Goal: Browse casually: Explore the website without a specific task or goal

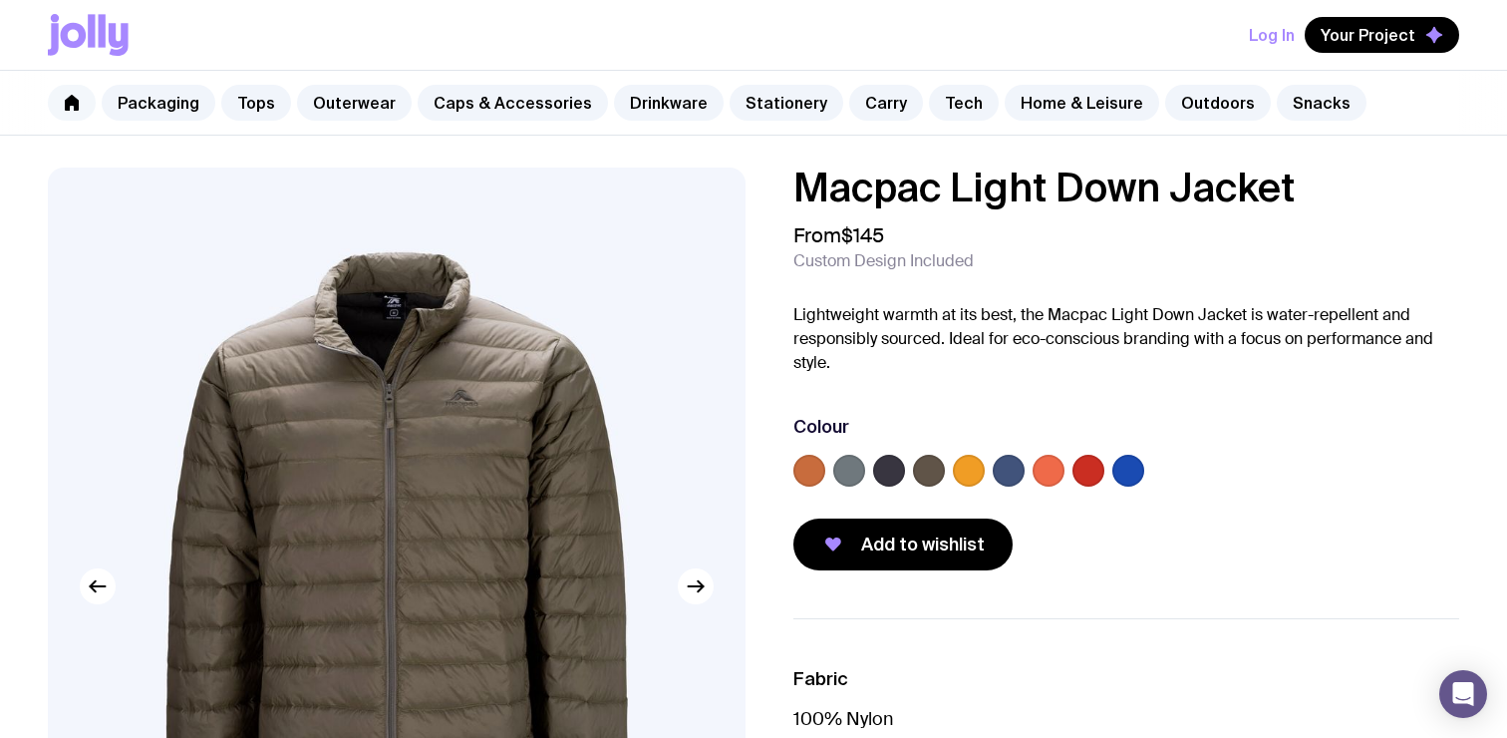
click at [75, 96] on icon at bounding box center [72, 103] width 16 height 16
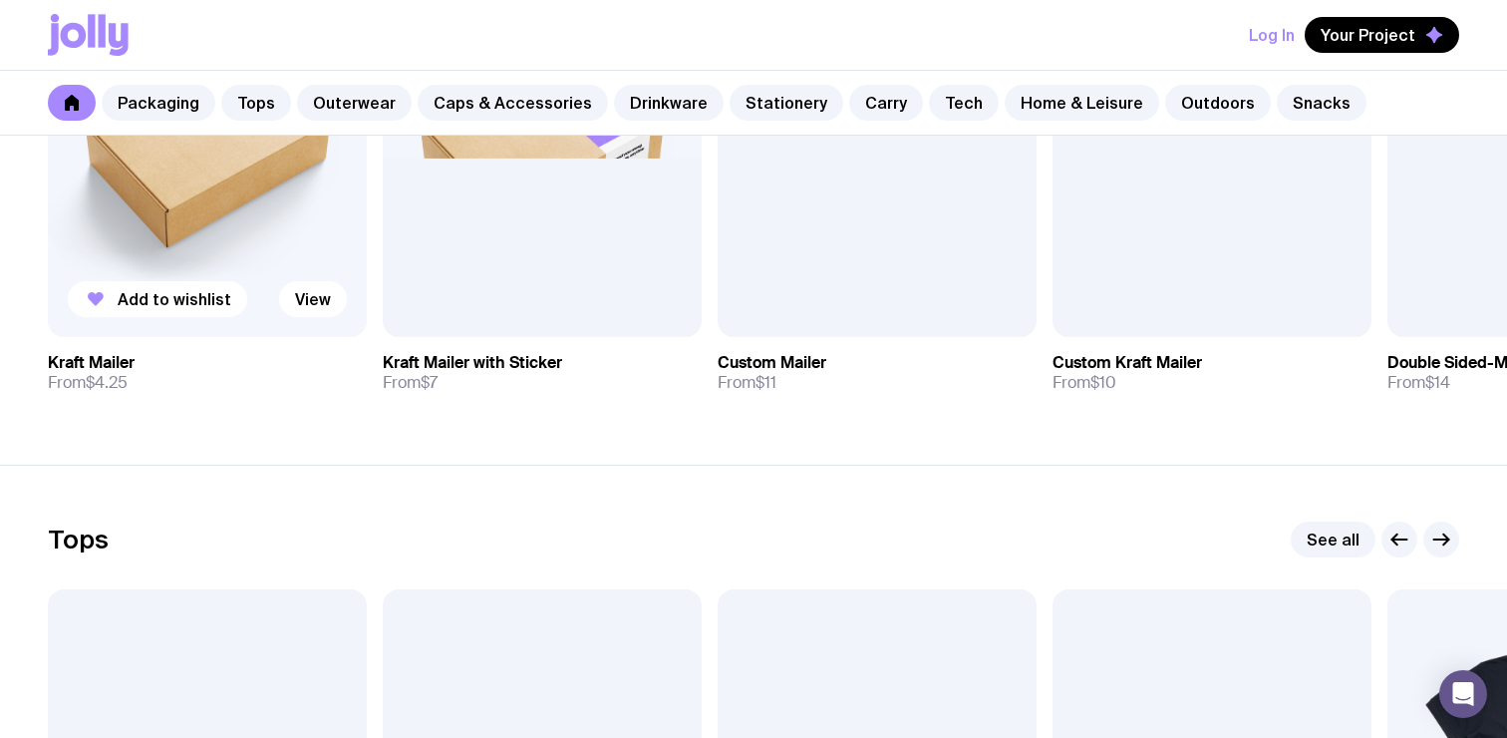
scroll to position [601, 0]
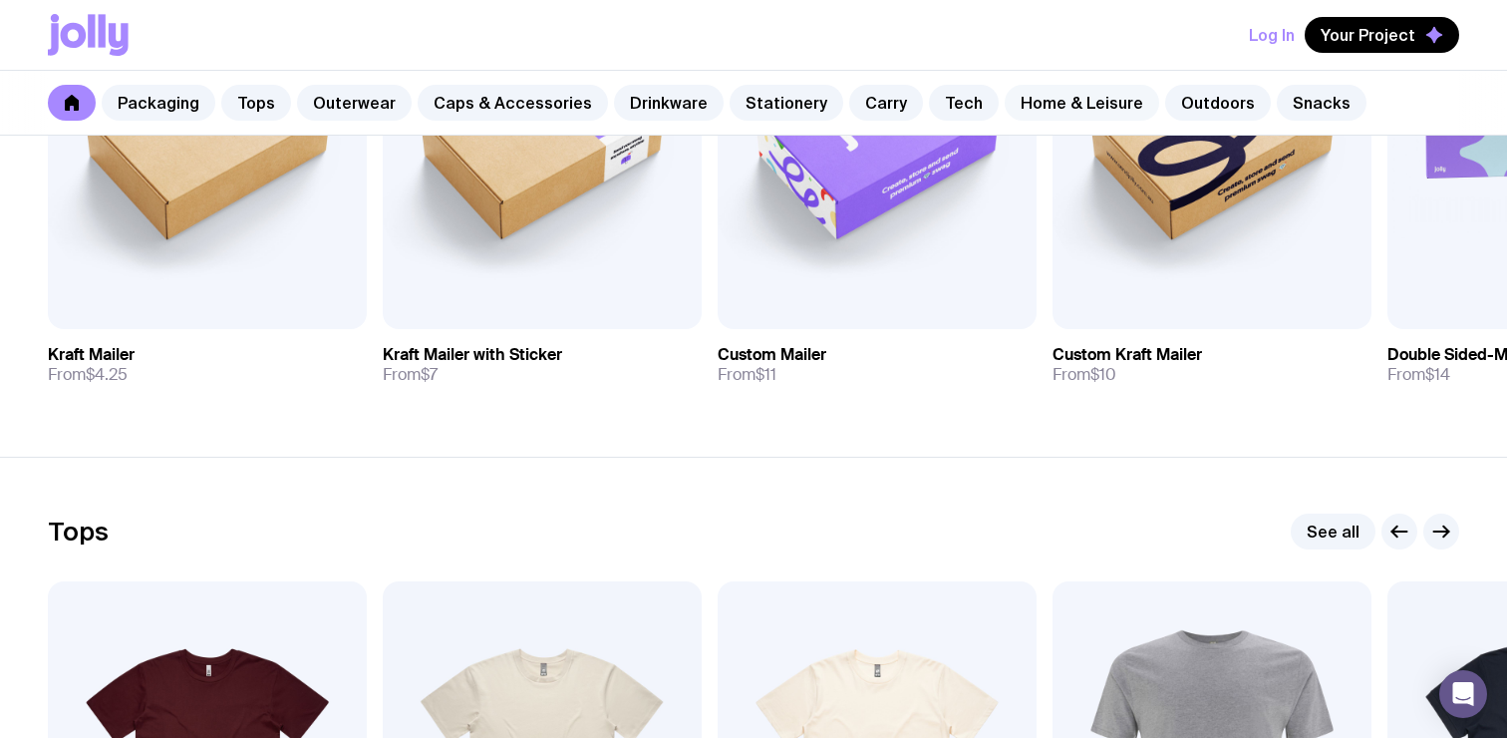
click at [1069, 101] on link "Home & Leisure" at bounding box center [1082, 103] width 155 height 36
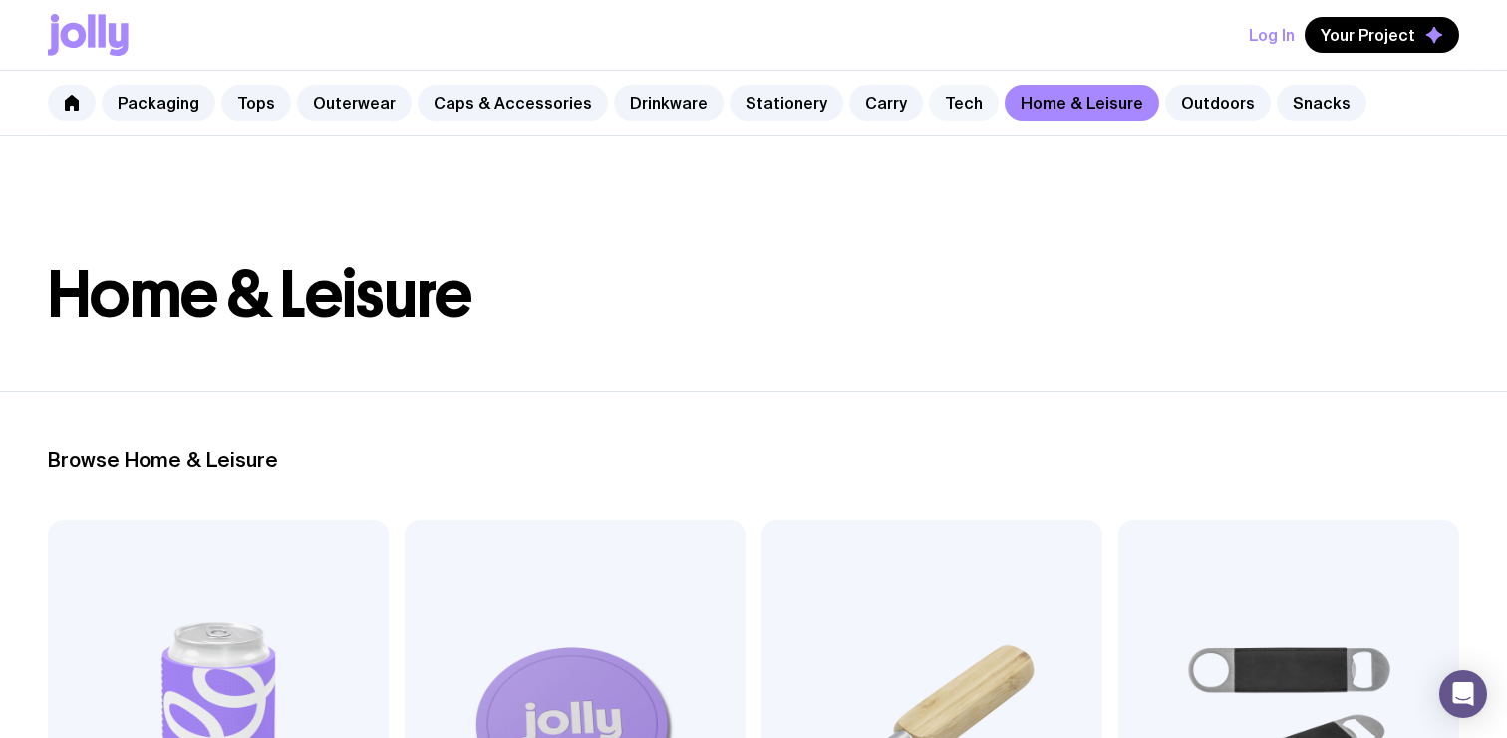
click at [929, 113] on link "Tech" at bounding box center [964, 103] width 70 height 36
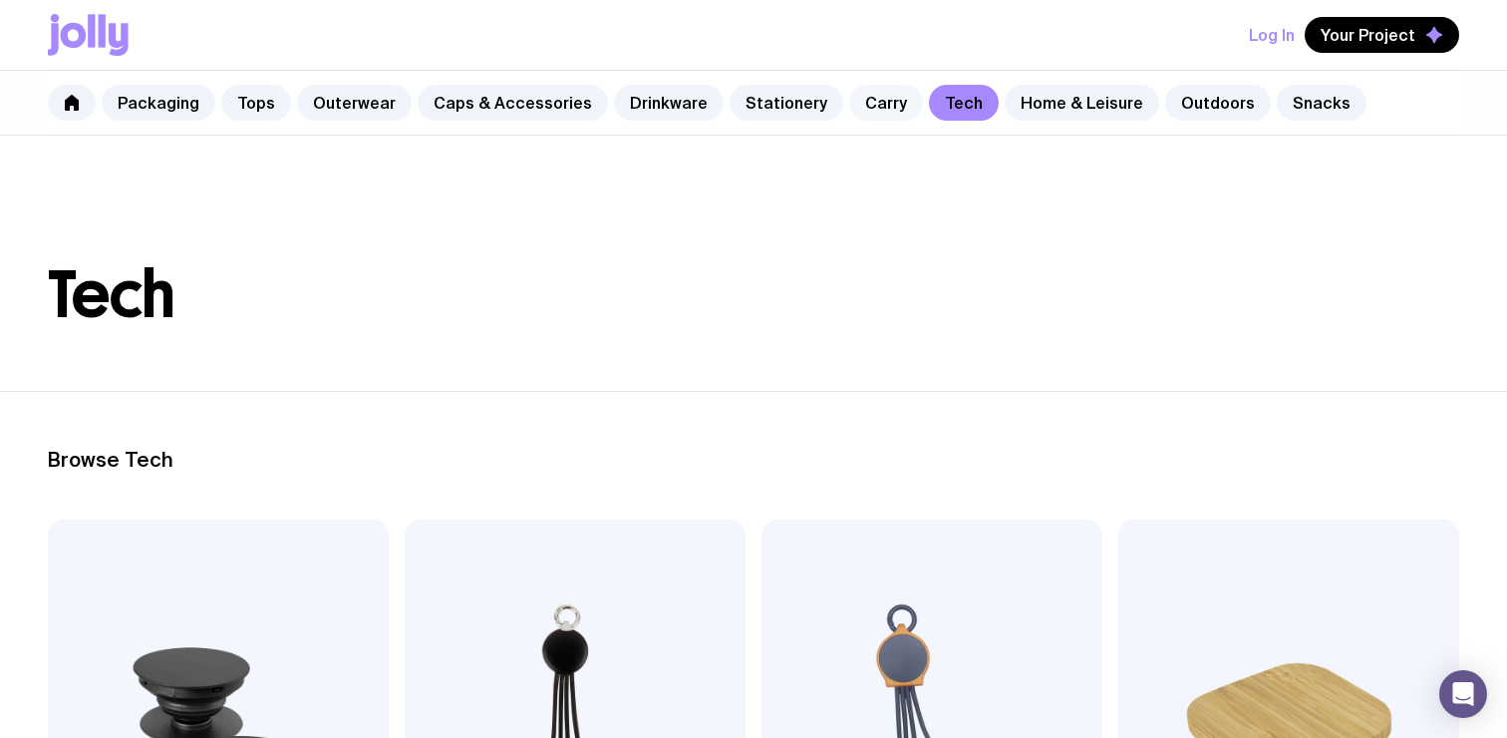
click at [849, 105] on link "Carry" at bounding box center [886, 103] width 74 height 36
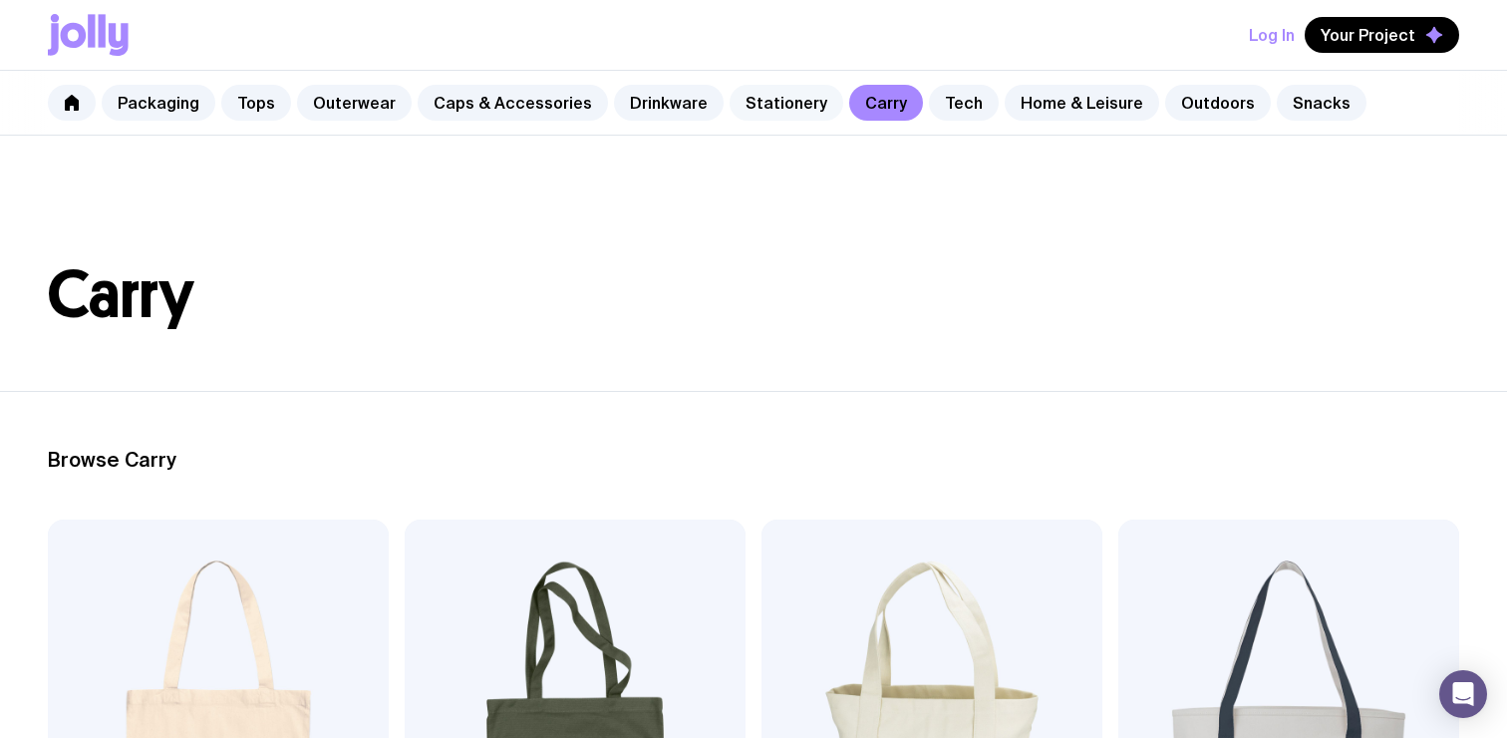
click at [740, 112] on link "Stationery" at bounding box center [787, 103] width 114 height 36
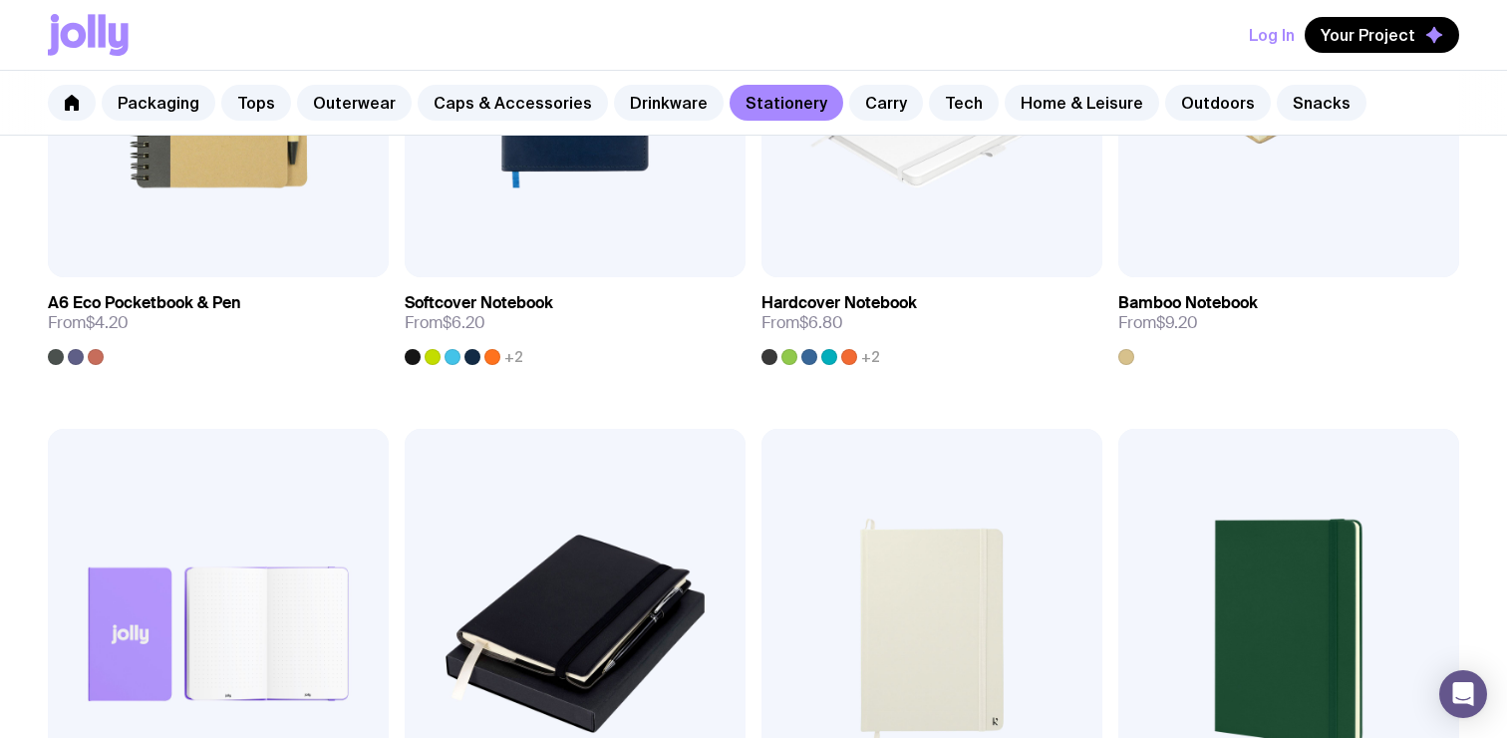
scroll to position [2062, 0]
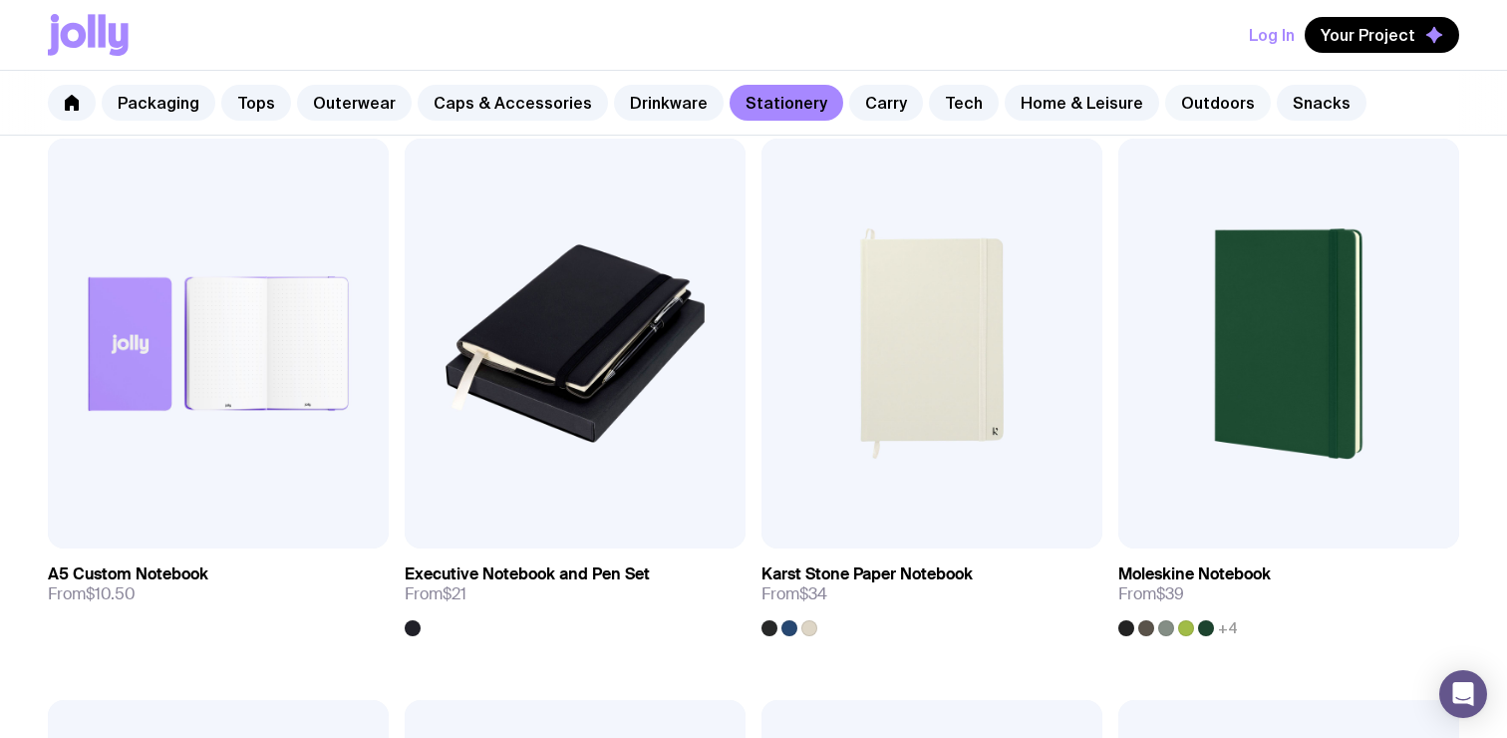
click at [1212, 112] on link "Outdoors" at bounding box center [1218, 103] width 106 height 36
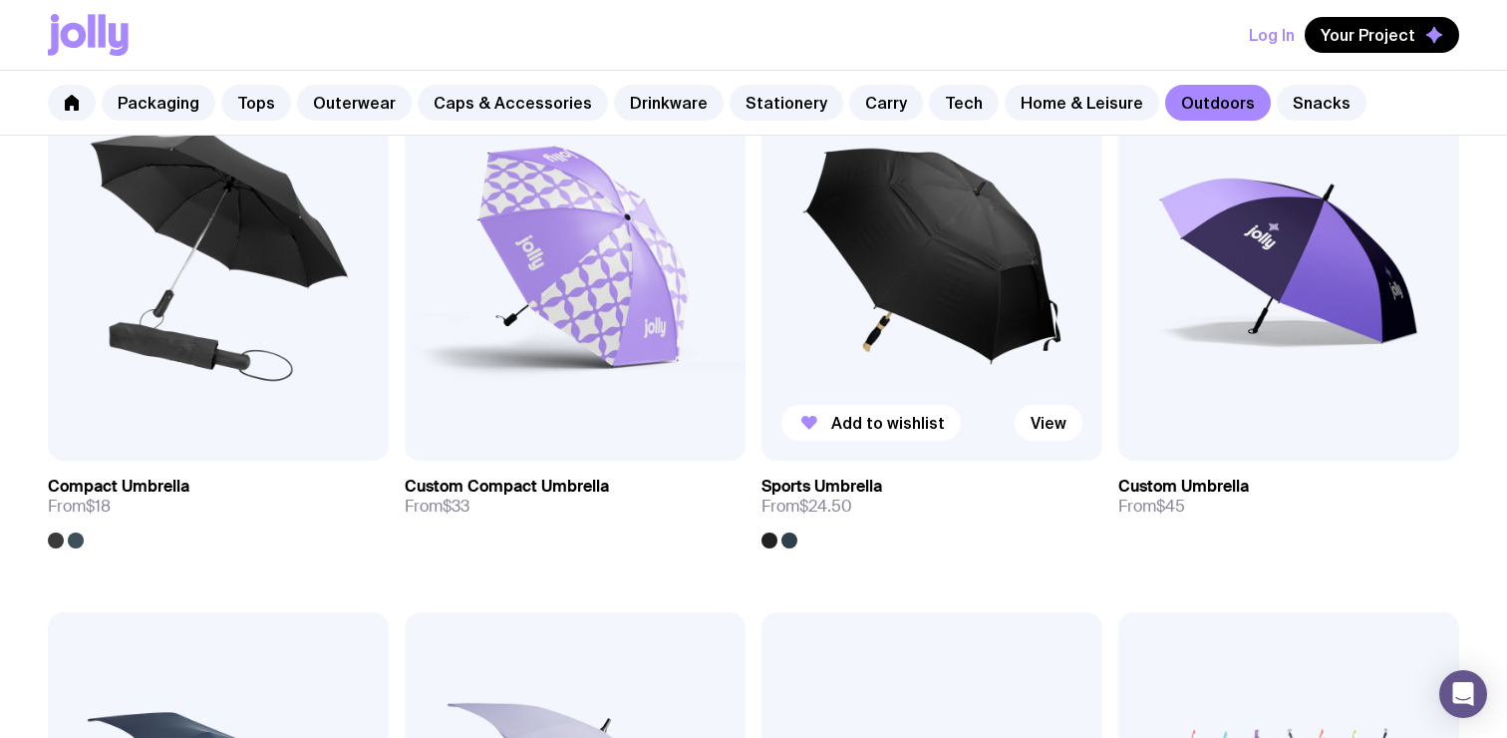
scroll to position [527, 0]
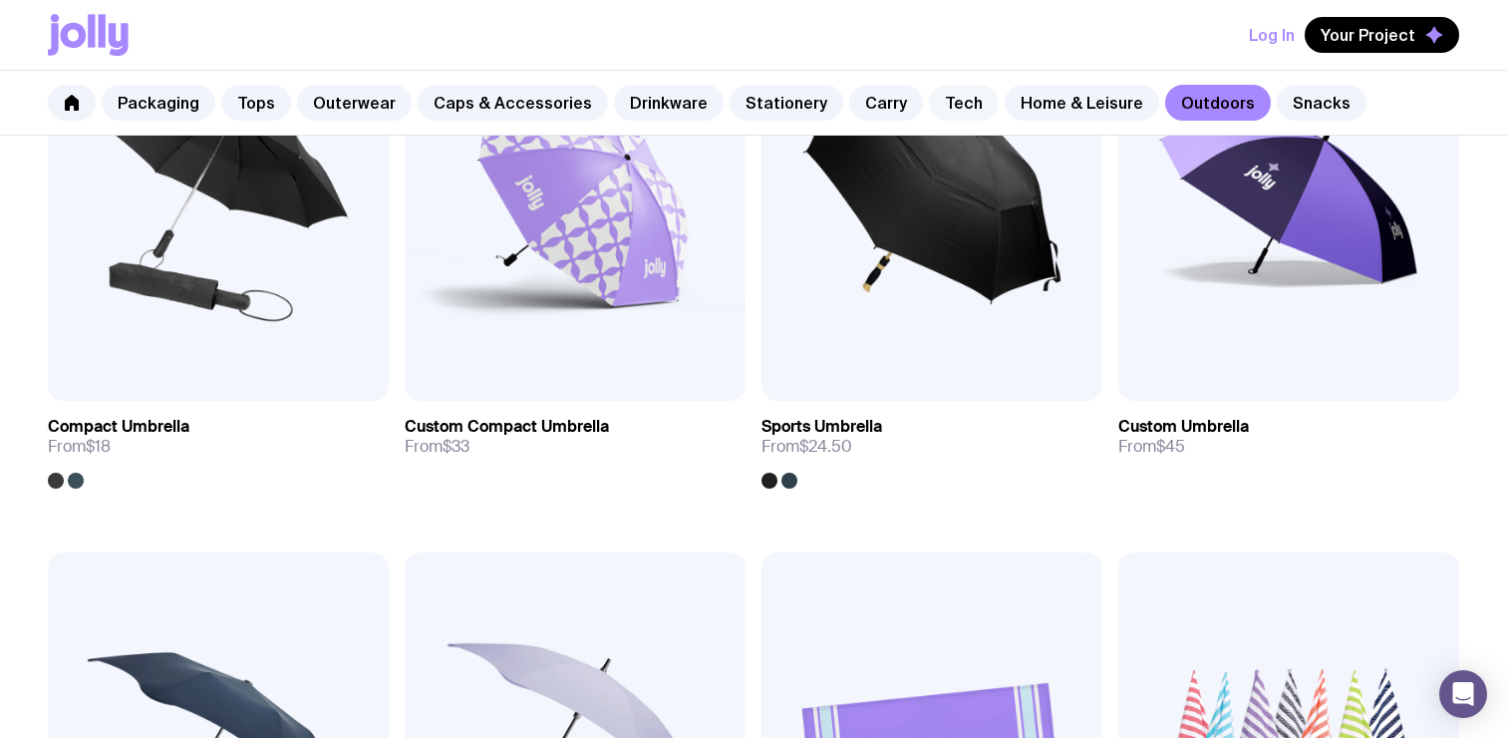
click at [954, 105] on link "Tech" at bounding box center [964, 103] width 70 height 36
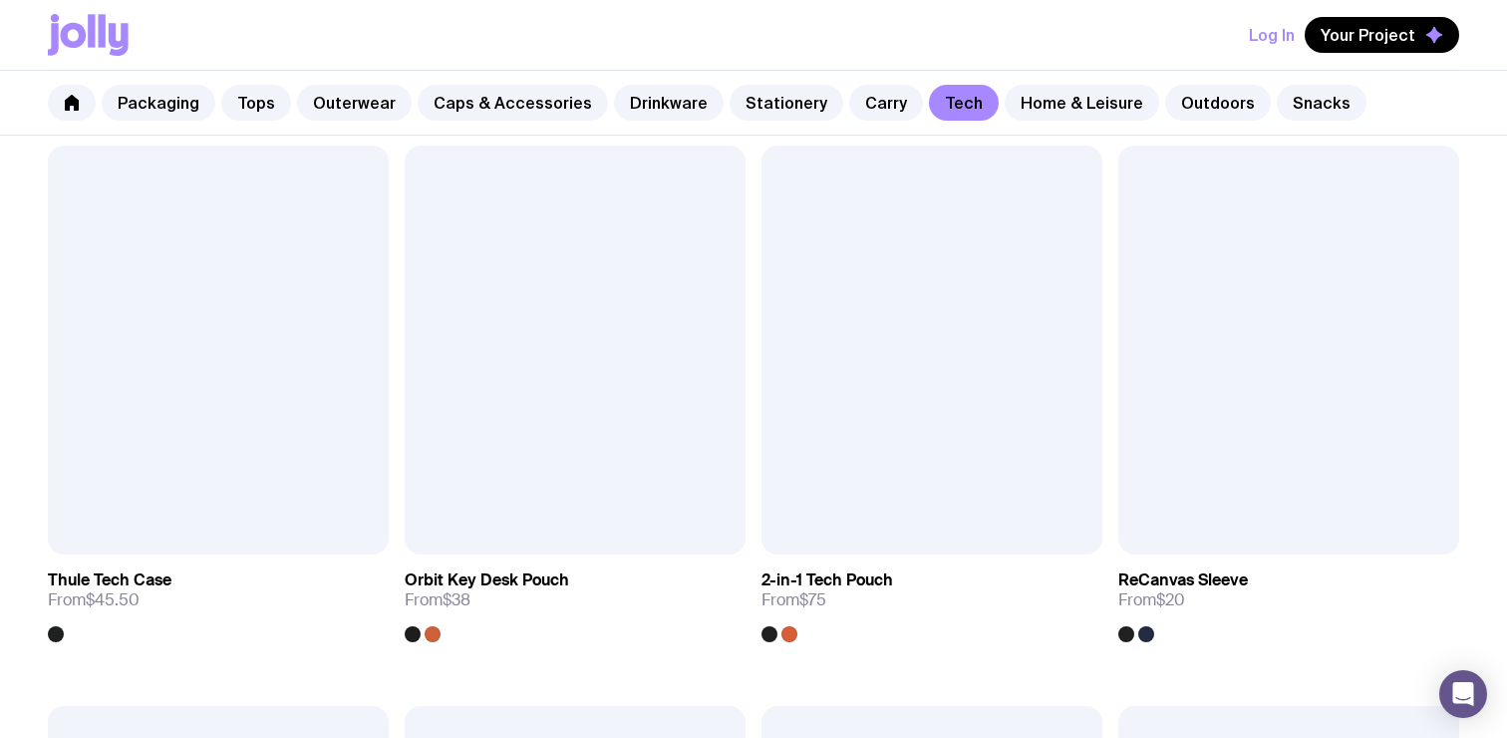
scroll to position [2640, 0]
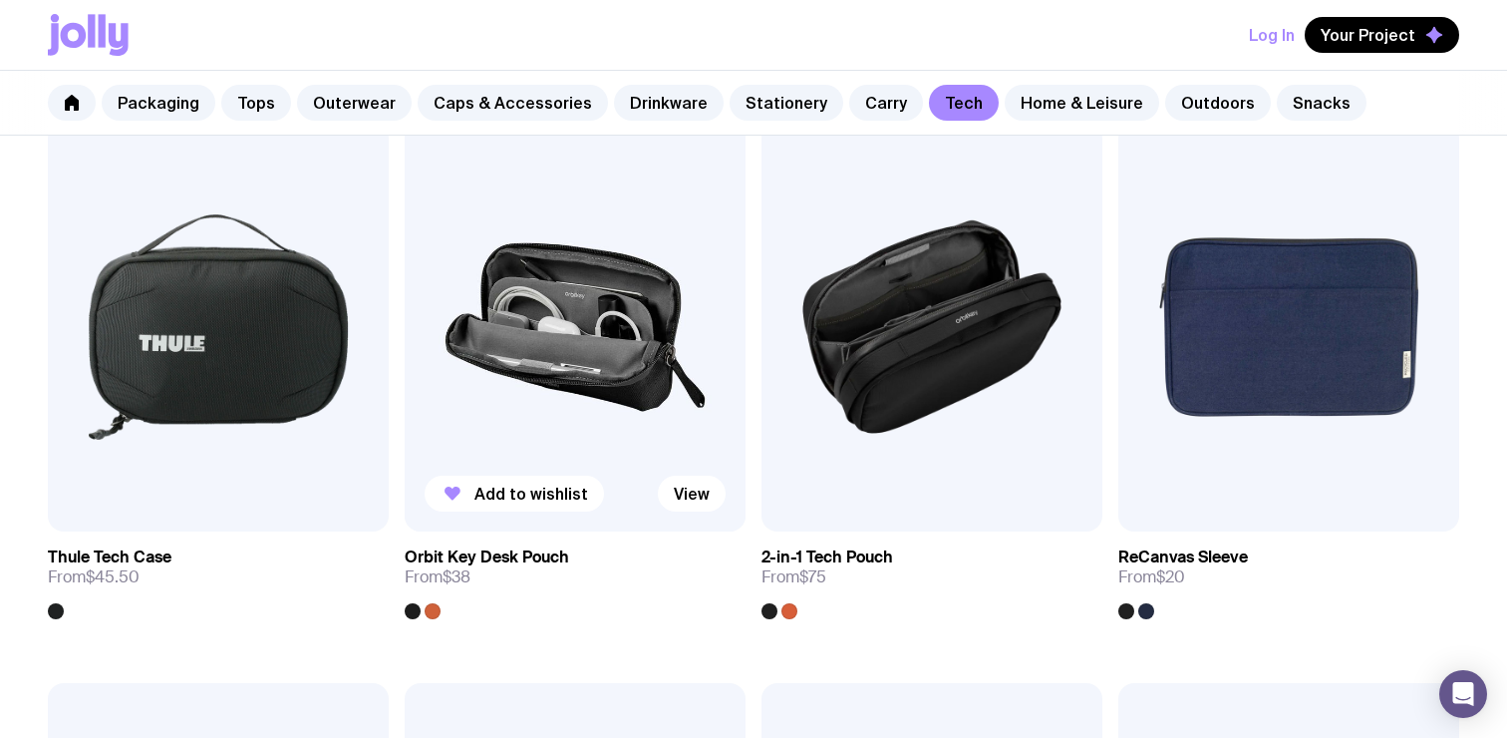
click at [559, 350] on img at bounding box center [575, 327] width 341 height 409
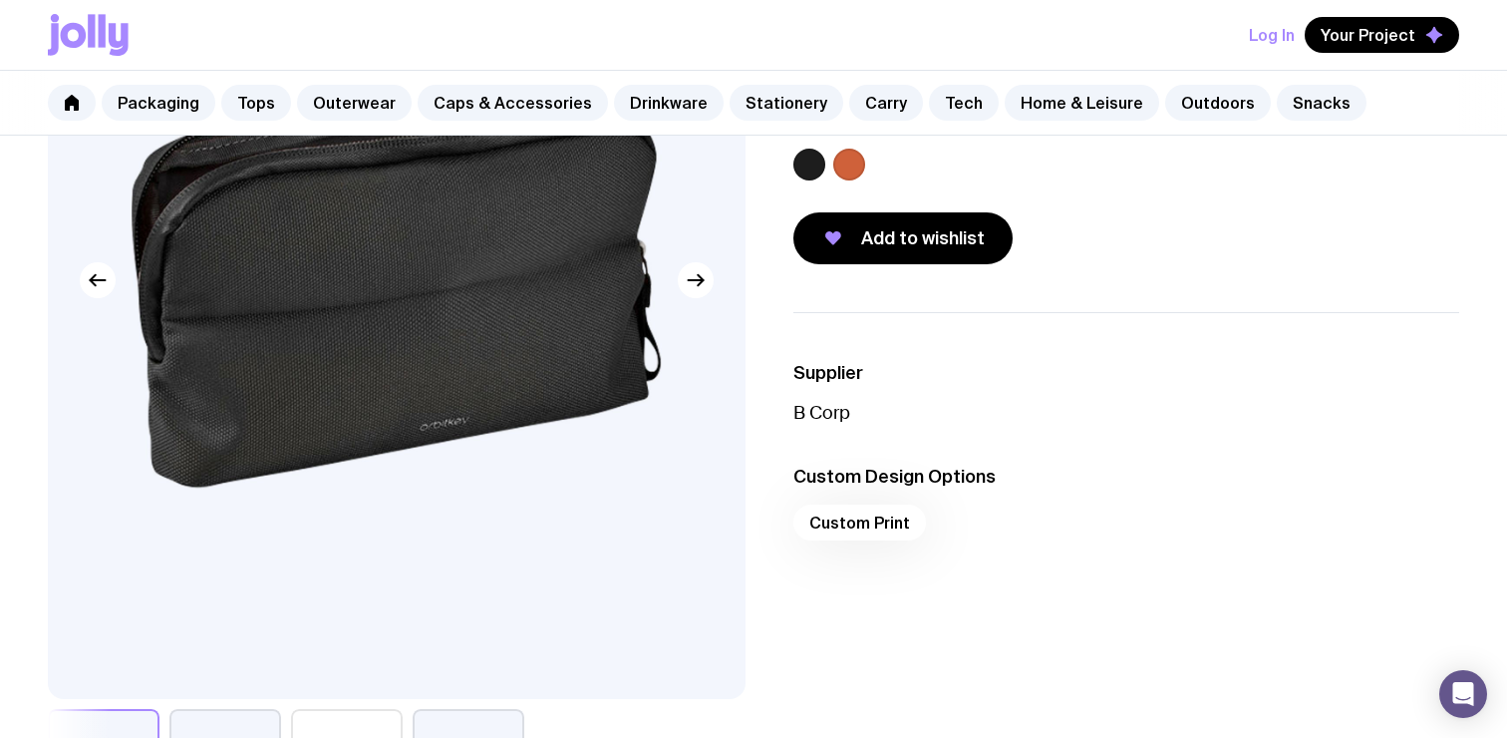
scroll to position [318, 0]
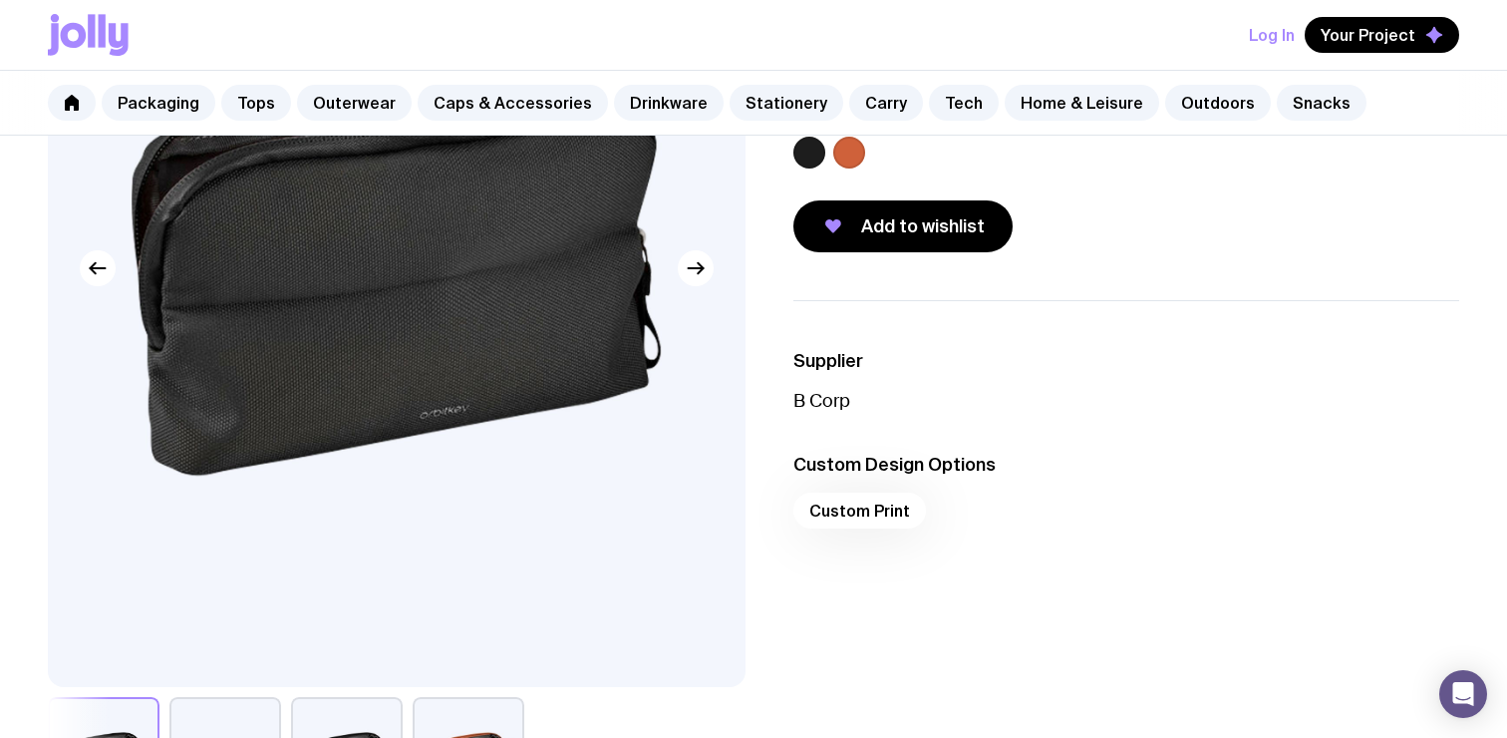
click at [702, 286] on img at bounding box center [397, 267] width 698 height 837
click at [693, 268] on icon "button" at bounding box center [696, 268] width 15 height 0
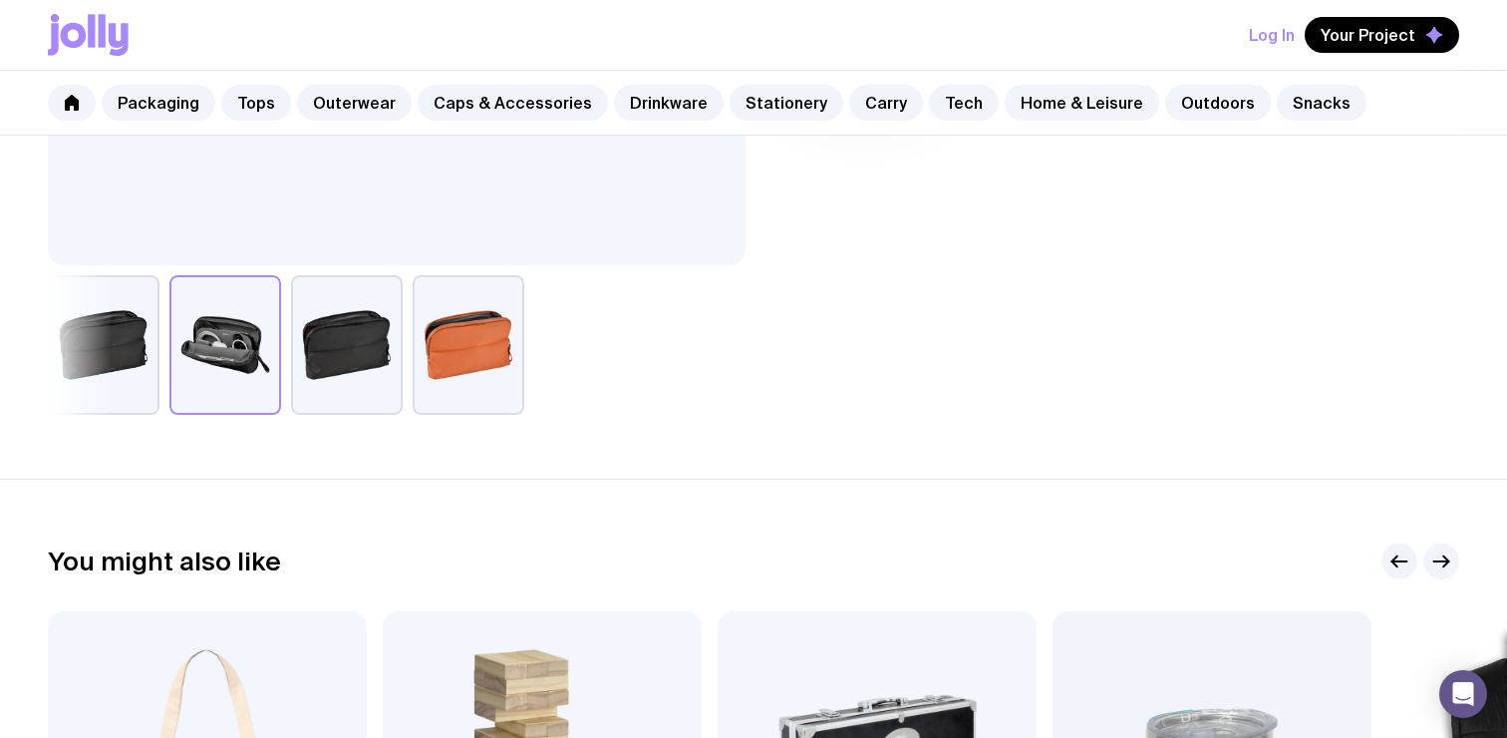
scroll to position [759, 0]
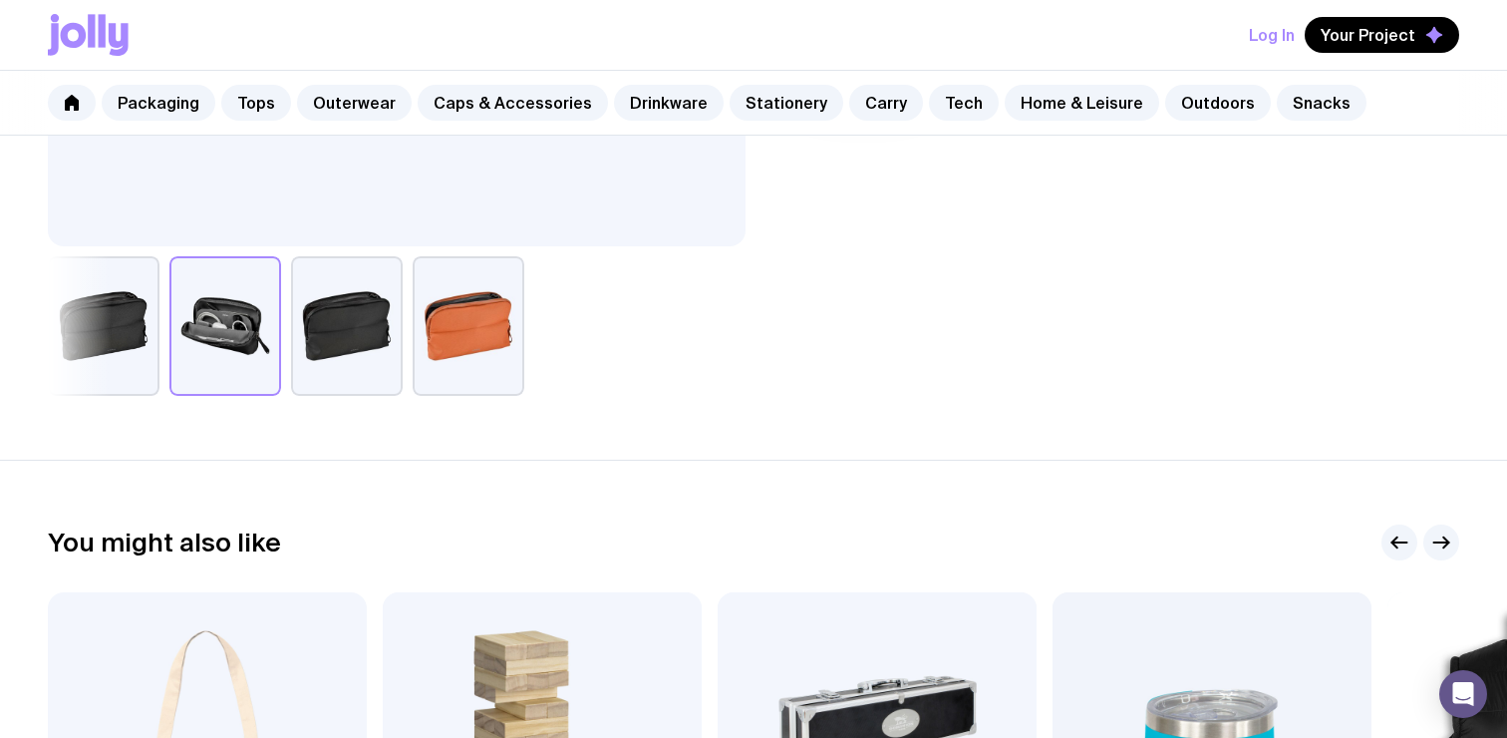
click at [330, 310] on button "button" at bounding box center [347, 326] width 112 height 140
click at [136, 315] on button "button" at bounding box center [104, 326] width 112 height 140
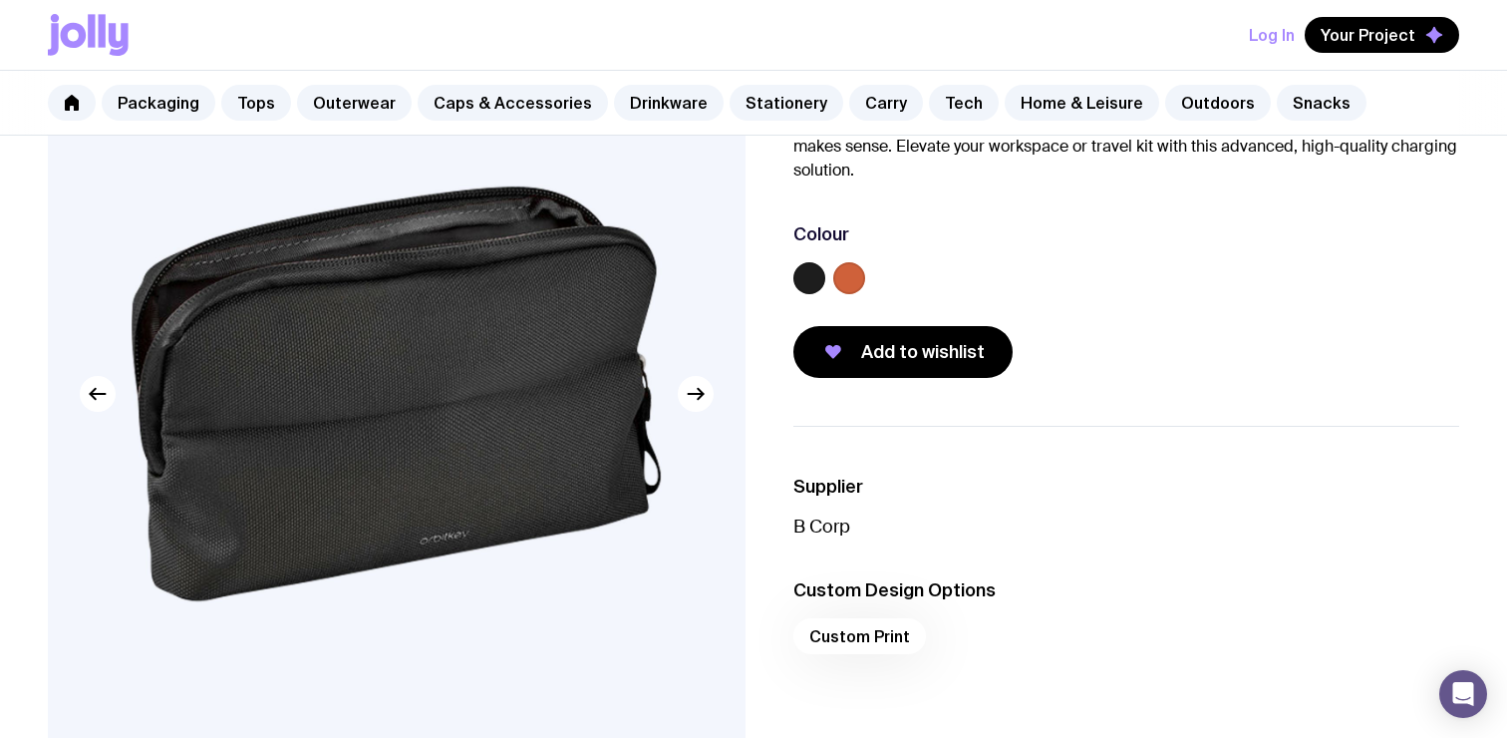
scroll to position [194, 0]
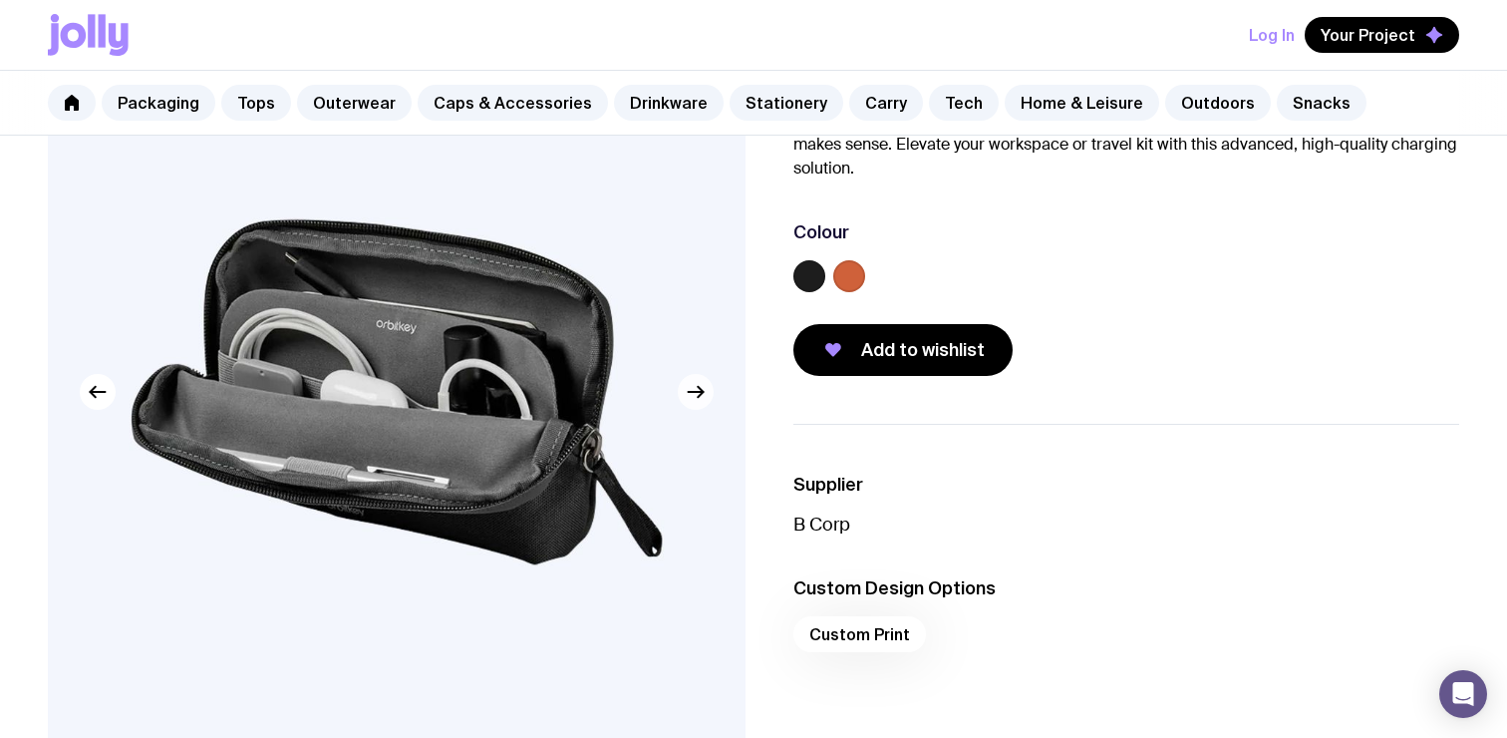
click at [709, 399] on button "button" at bounding box center [696, 392] width 36 height 36
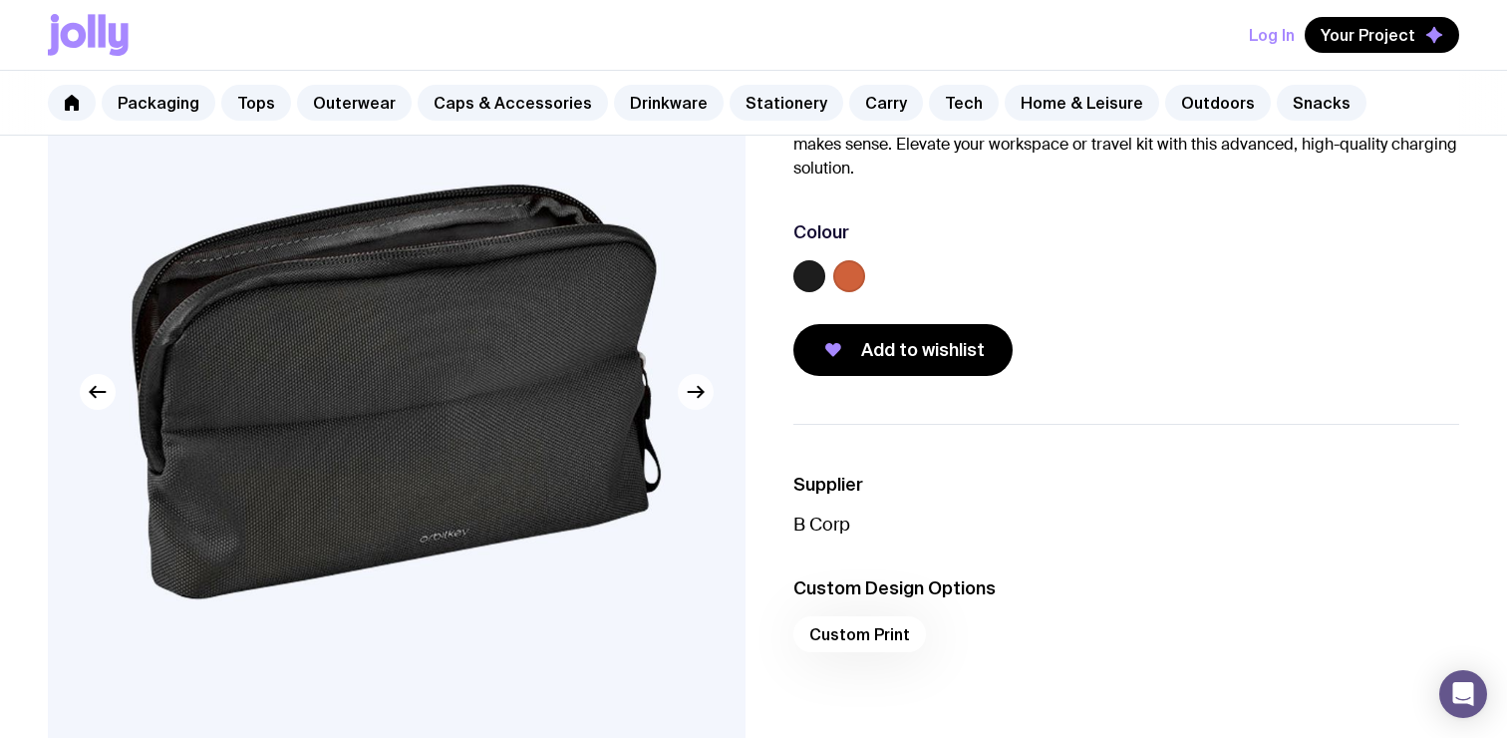
click at [709, 399] on button "button" at bounding box center [696, 392] width 36 height 36
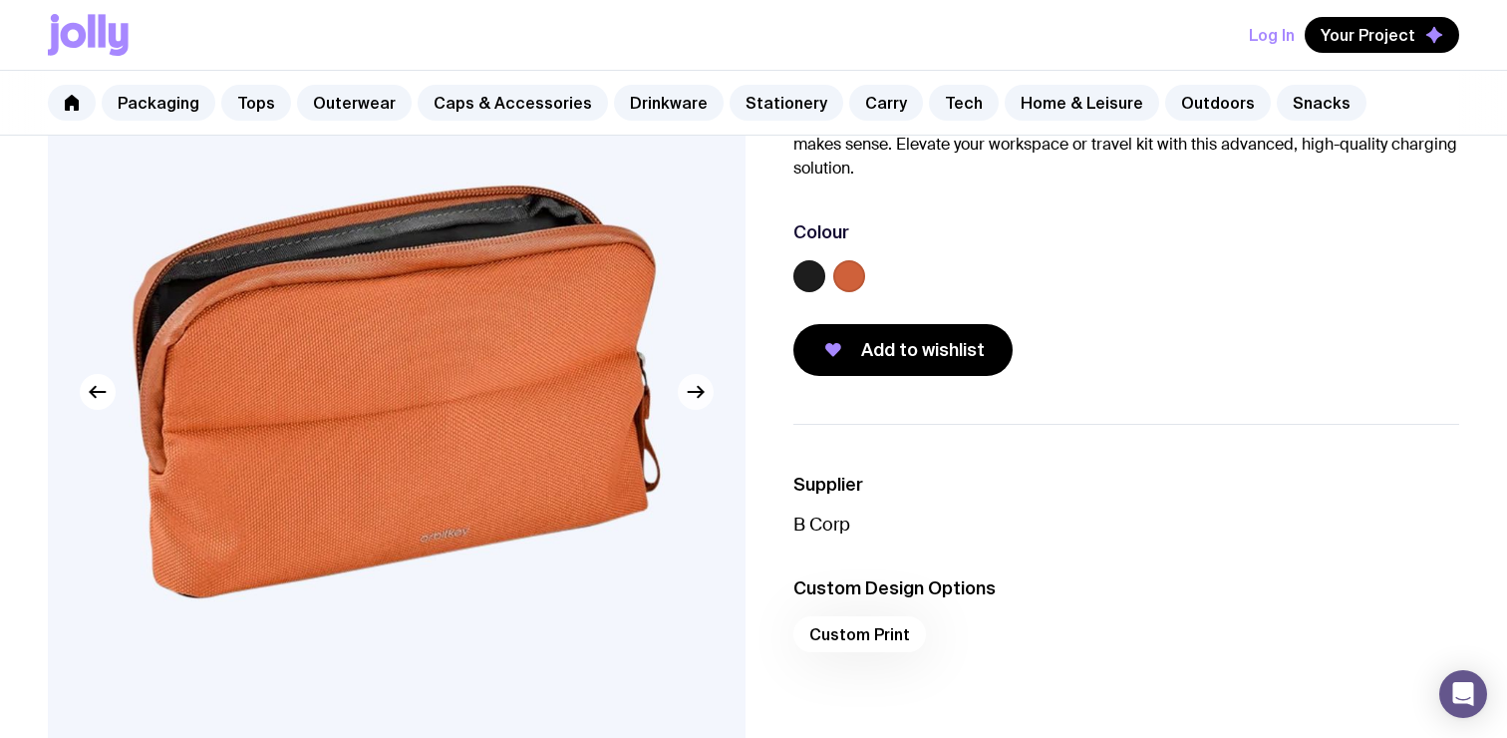
click at [707, 396] on icon "button" at bounding box center [696, 392] width 24 height 24
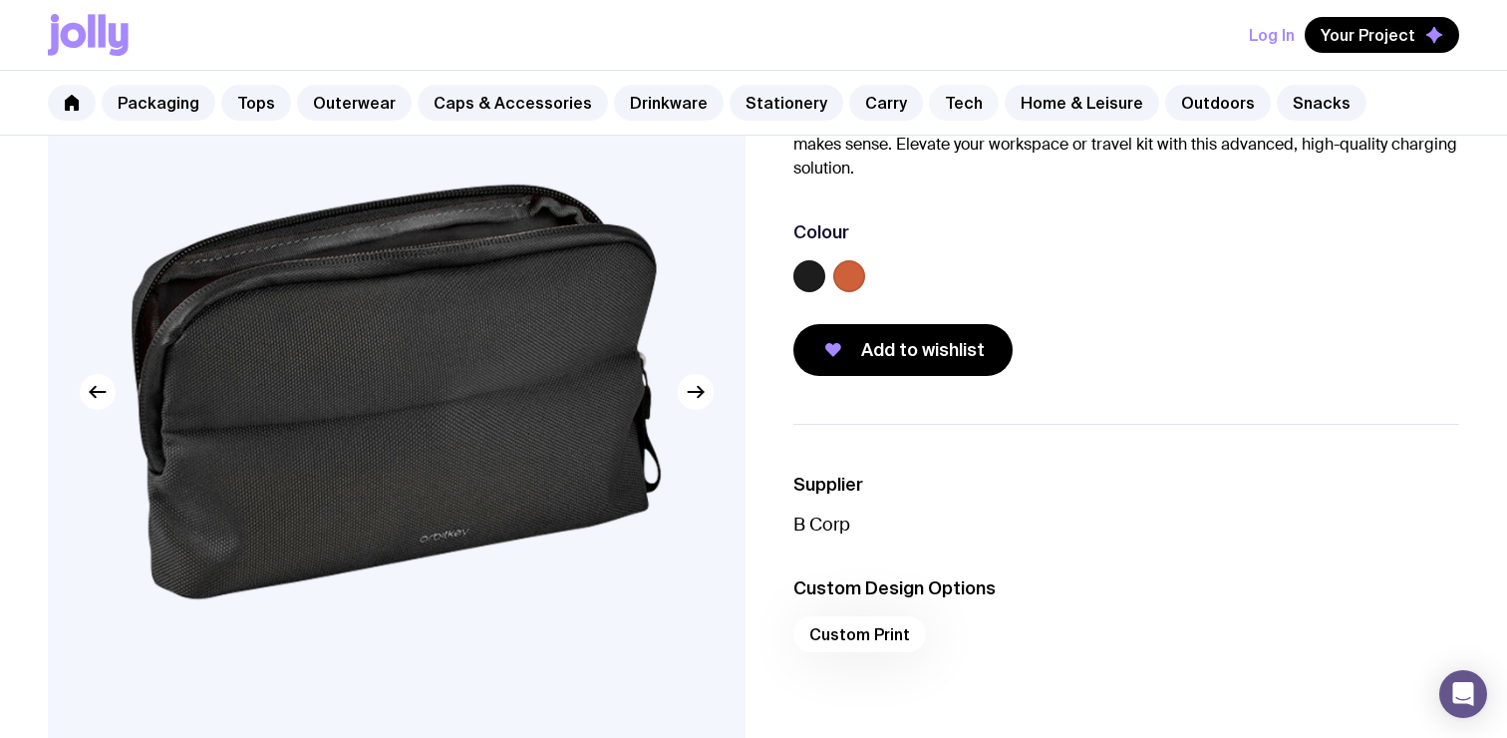
click at [935, 90] on link "Tech" at bounding box center [964, 103] width 70 height 36
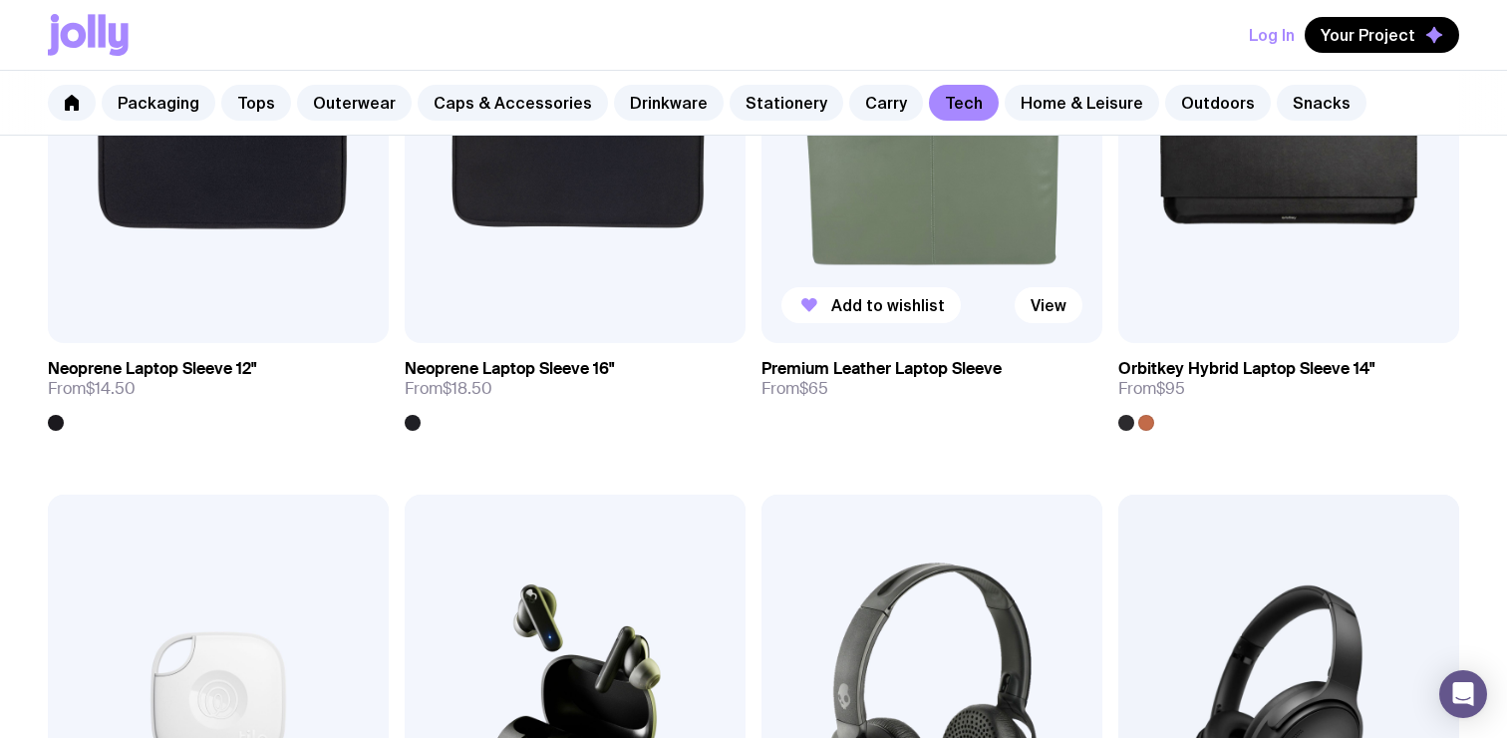
scroll to position [3385, 0]
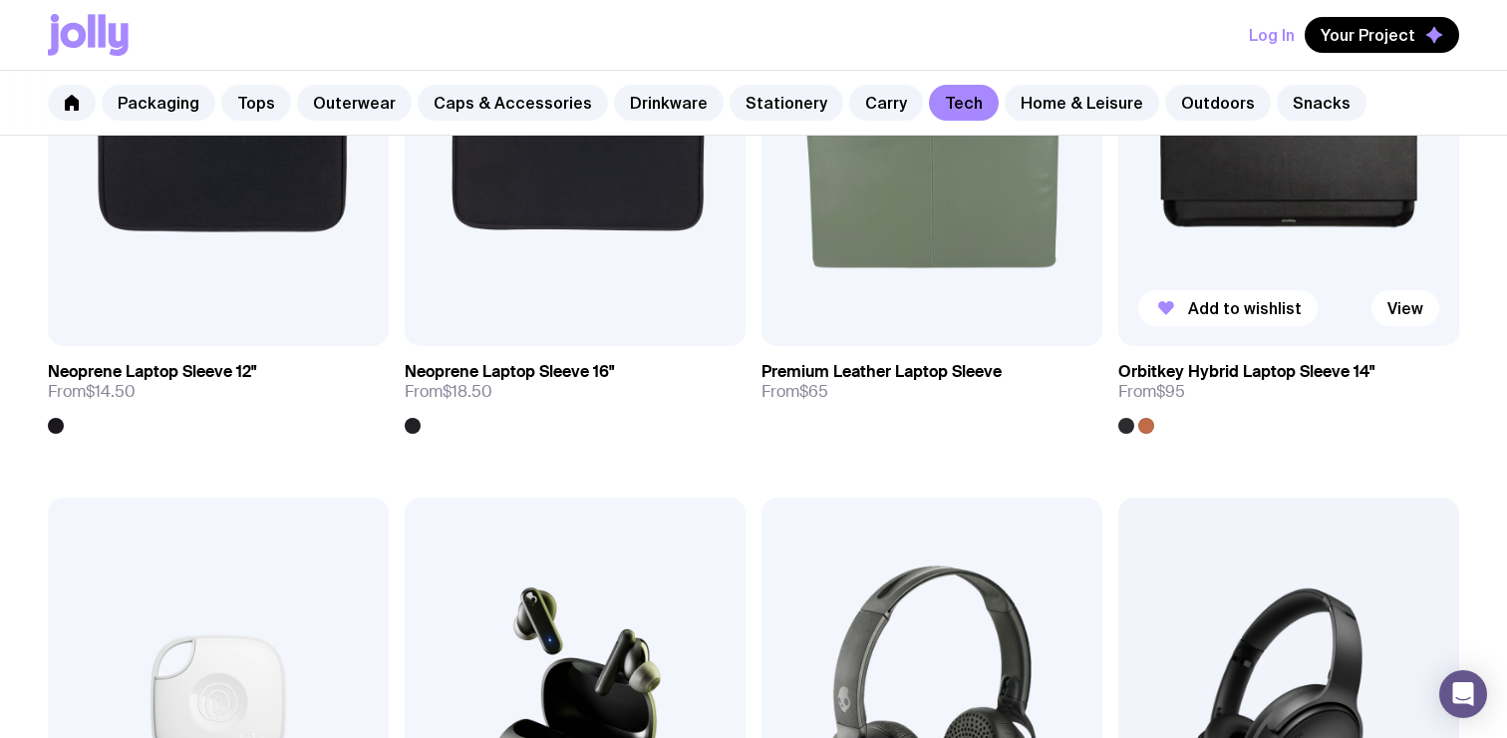
click at [1321, 175] on img at bounding box center [1288, 141] width 341 height 409
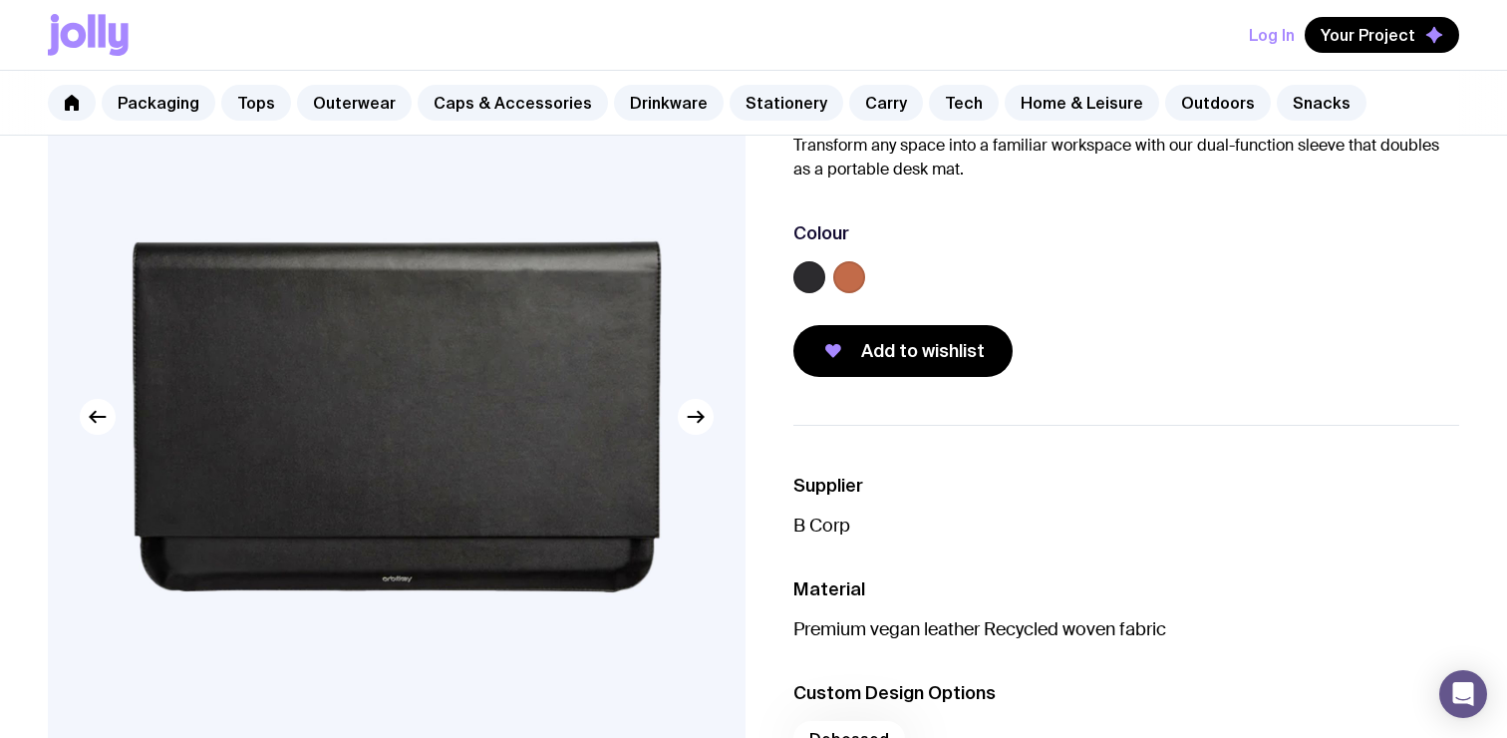
scroll to position [118, 0]
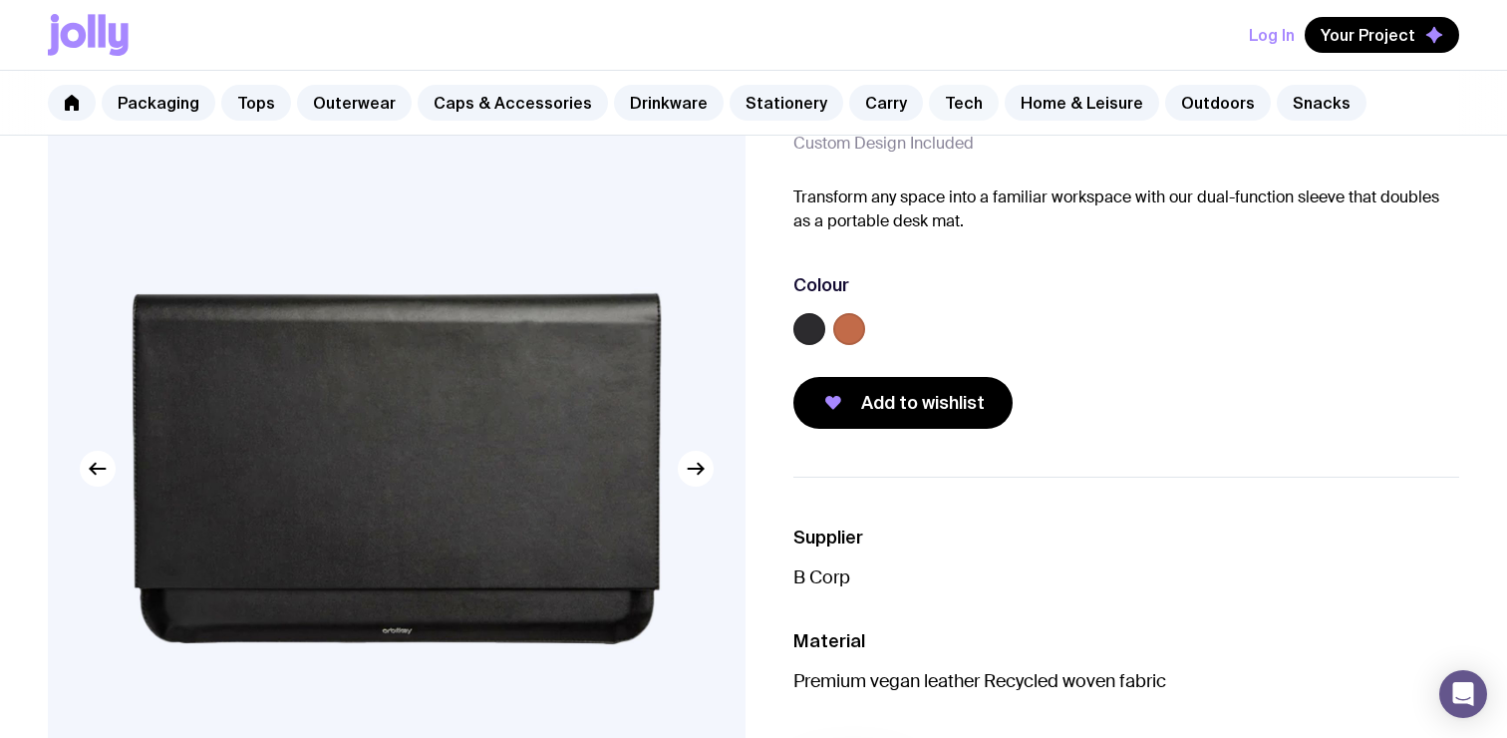
click at [929, 114] on link "Tech" at bounding box center [964, 103] width 70 height 36
